Goal: Task Accomplishment & Management: Manage account settings

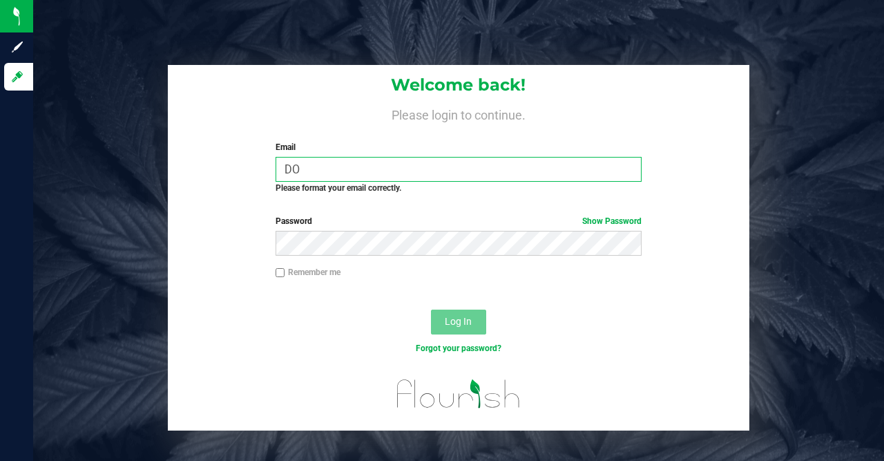
type input "D"
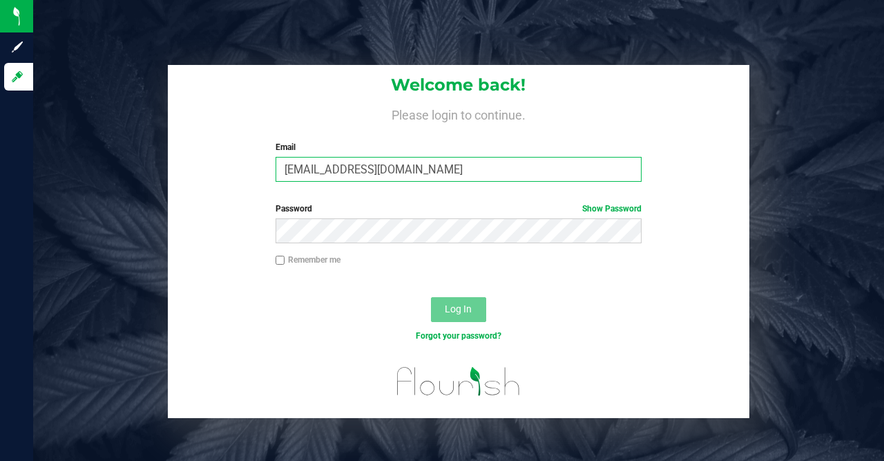
type input "[EMAIL_ADDRESS][DOMAIN_NAME]"
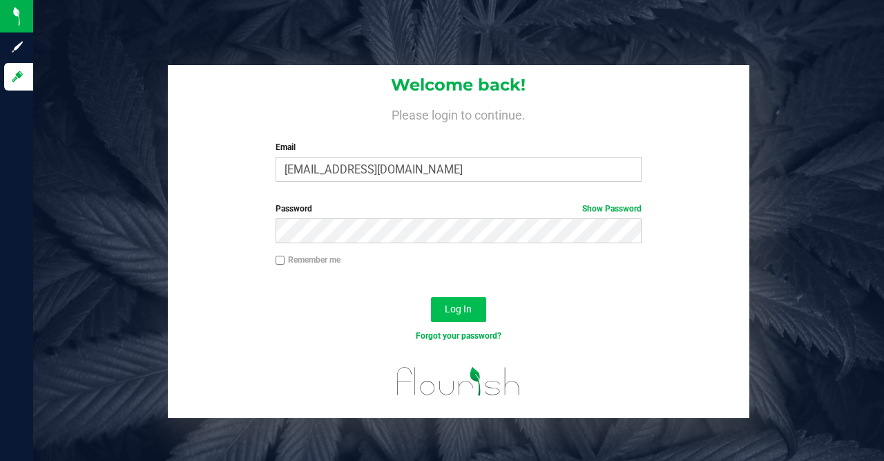
click at [461, 310] on span "Log In" at bounding box center [458, 308] width 27 height 11
click at [615, 209] on link "Show Password" at bounding box center [611, 209] width 59 height 10
click at [458, 305] on span "Log In" at bounding box center [458, 308] width 27 height 11
click at [612, 207] on link "Hide Password" at bounding box center [613, 209] width 55 height 10
click at [449, 307] on span "Log In" at bounding box center [458, 308] width 27 height 11
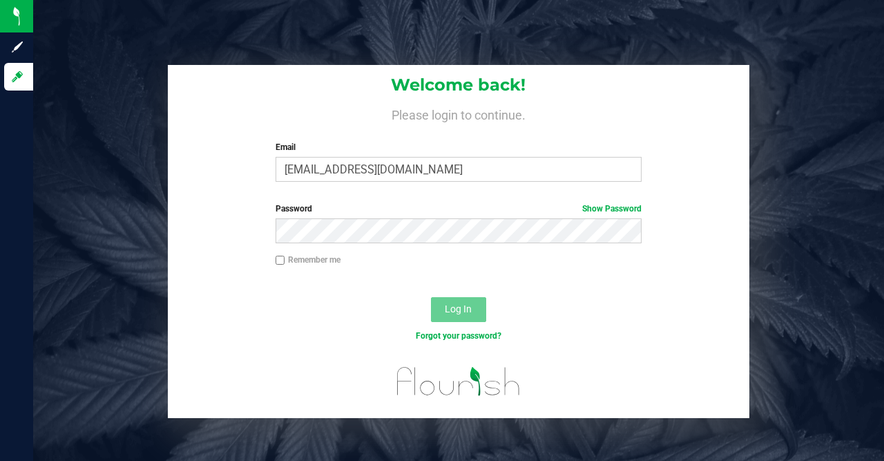
click at [284, 286] on div at bounding box center [458, 285] width 581 height 11
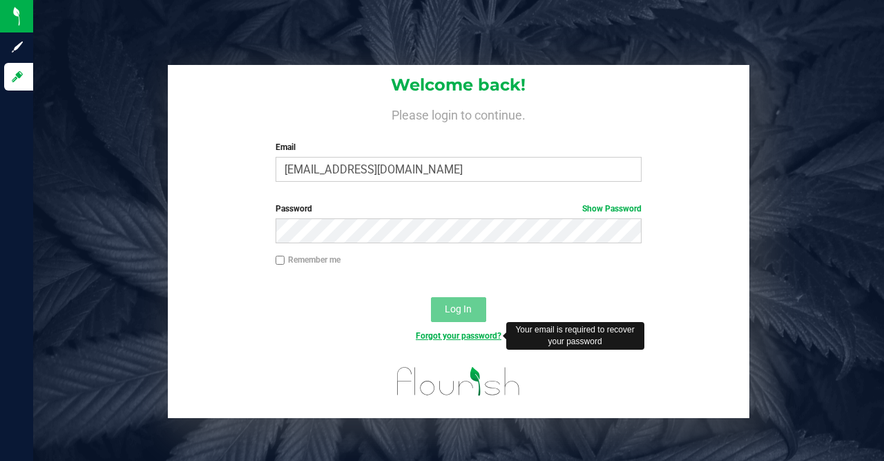
click at [481, 331] on link "Forgot your password?" at bounding box center [459, 336] width 86 height 10
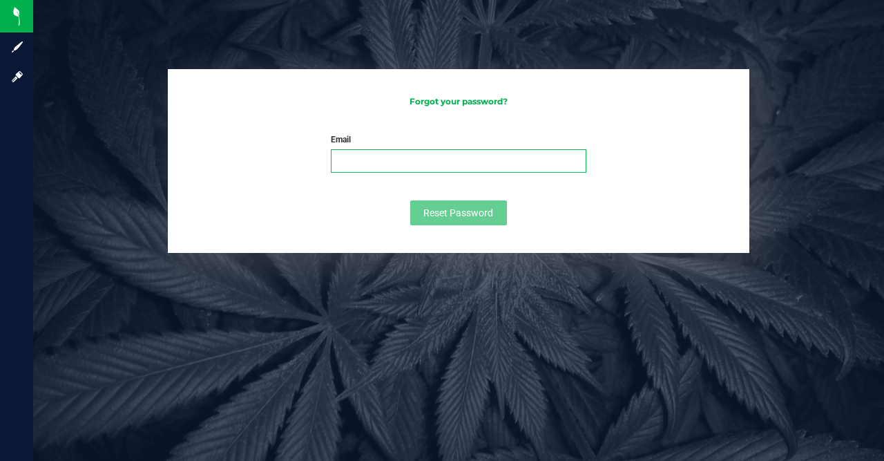
click at [361, 157] on input "Email" at bounding box center [459, 160] width 256 height 23
click at [353, 162] on input "[EMAIL_ADDRESS][DOMAIN_NAME]" at bounding box center [459, 160] width 256 height 23
type input "[EMAIL_ADDRESS][DOMAIN_NAME]"
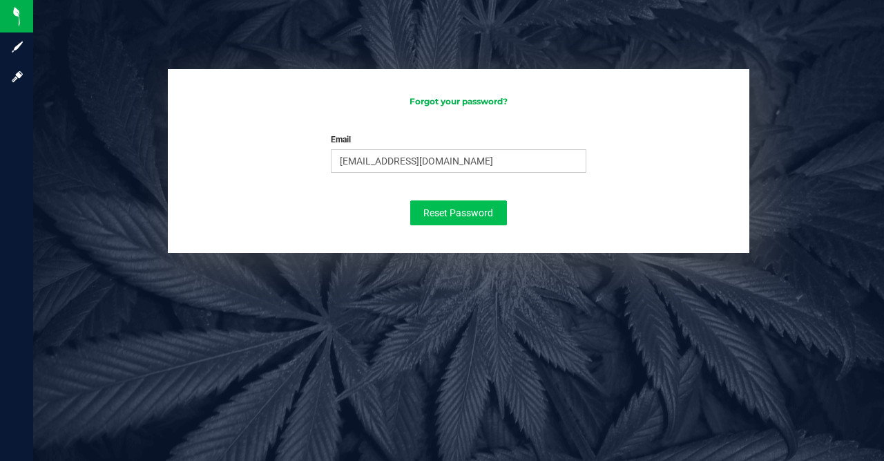
click at [447, 211] on span "Reset Password" at bounding box center [458, 212] width 70 height 11
